Goal: Navigation & Orientation: Find specific page/section

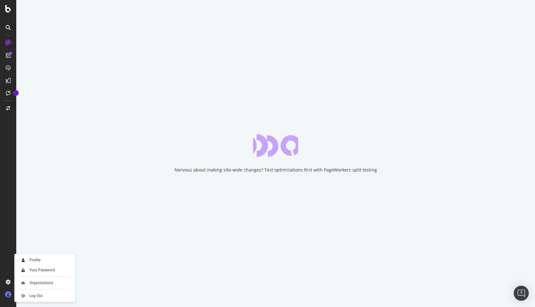
click at [6, 296] on icon at bounding box center [8, 294] width 6 height 6
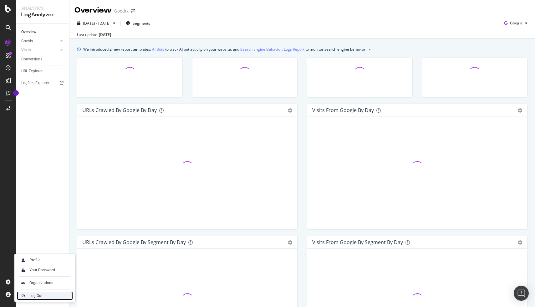
click at [26, 293] on img at bounding box center [23, 296] width 8 height 8
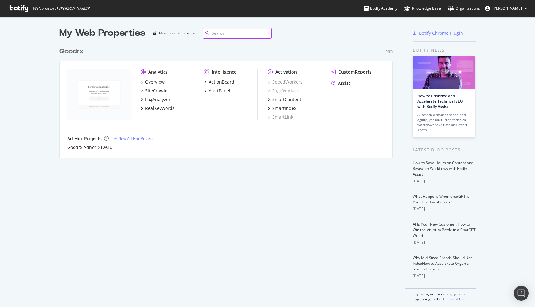
scroll to position [118, 338]
